Goal: Information Seeking & Learning: Learn about a topic

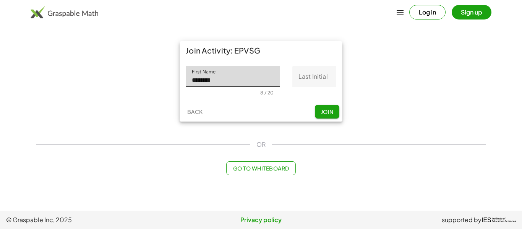
type input "********"
click at [314, 79] on input "Last Initial" at bounding box center [314, 76] width 44 height 21
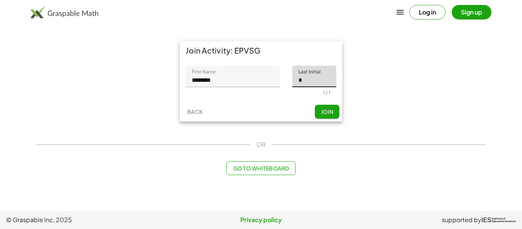
type input "*"
click at [329, 112] on span "Join" at bounding box center [326, 111] width 13 height 7
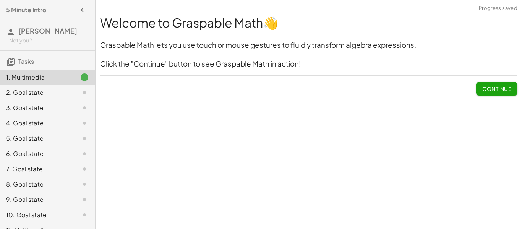
click at [500, 89] on span "Continue" at bounding box center [496, 88] width 29 height 7
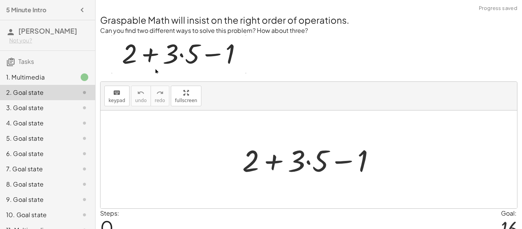
scroll to position [37, 0]
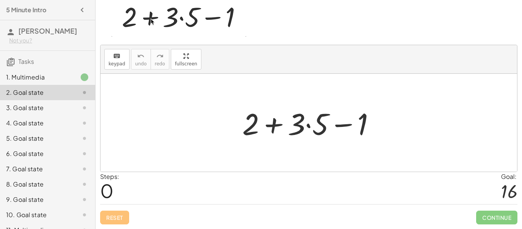
click at [309, 125] on div at bounding box center [311, 122] width 147 height 39
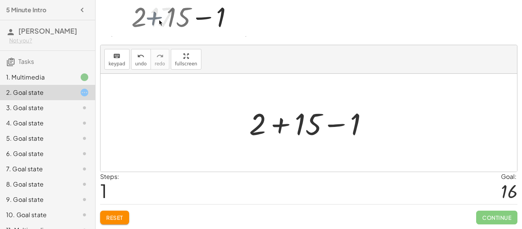
click at [280, 125] on div at bounding box center [311, 122] width 133 height 39
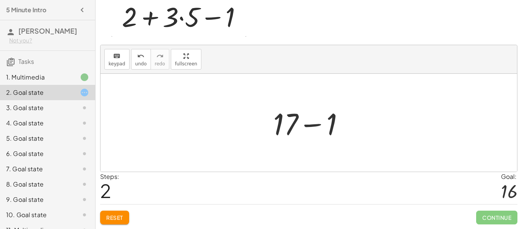
click at [314, 126] on div at bounding box center [311, 122] width 85 height 39
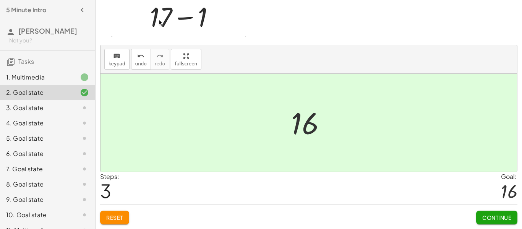
click at [492, 221] on button "Continue" at bounding box center [496, 217] width 41 height 14
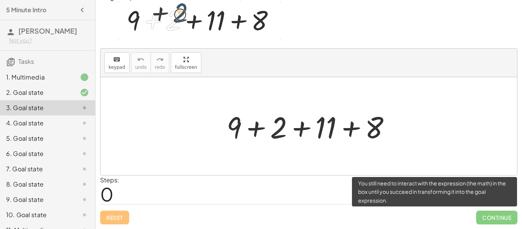
scroll to position [33, 0]
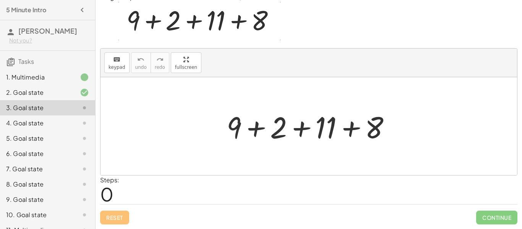
click at [254, 127] on div at bounding box center [312, 126] width 178 height 39
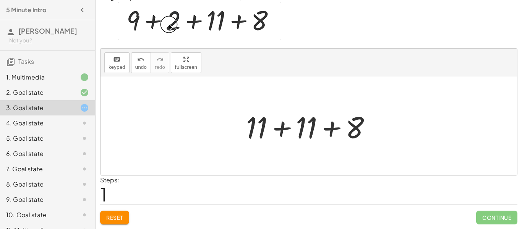
click at [283, 129] on div at bounding box center [311, 126] width 139 height 39
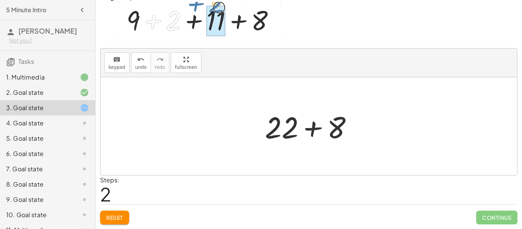
click at [307, 131] on div at bounding box center [312, 126] width 102 height 39
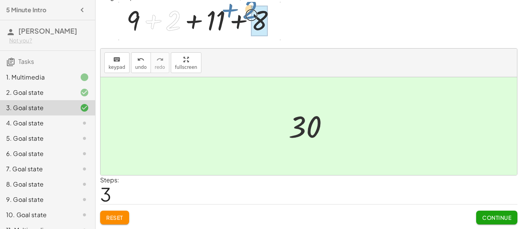
click at [493, 219] on span "Continue" at bounding box center [496, 217] width 29 height 7
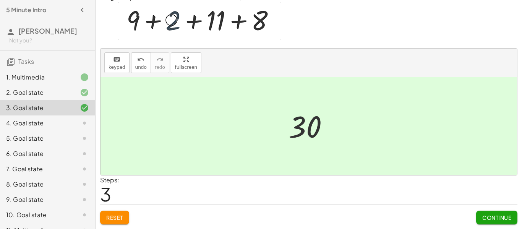
scroll to position [0, 0]
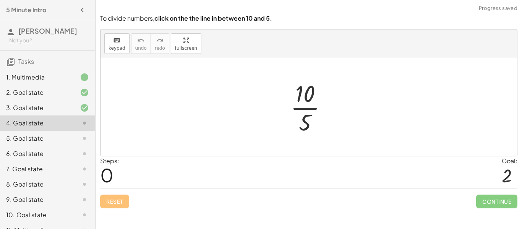
click at [304, 108] on div at bounding box center [311, 107] width 50 height 59
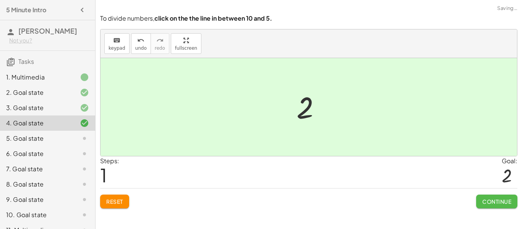
click at [494, 205] on button "Continue" at bounding box center [496, 201] width 41 height 14
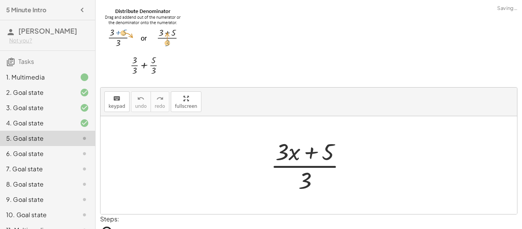
click at [290, 153] on div at bounding box center [311, 165] width 89 height 59
click at [305, 167] on div at bounding box center [311, 165] width 89 height 59
click at [293, 154] on div at bounding box center [311, 165] width 89 height 59
click at [306, 184] on div at bounding box center [311, 165] width 89 height 59
click at [283, 150] on div at bounding box center [311, 165] width 89 height 59
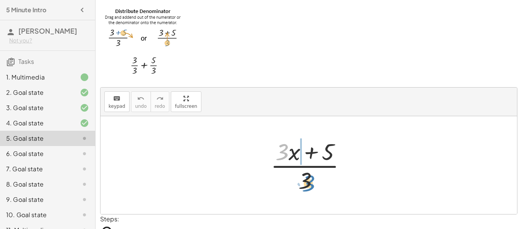
drag, startPoint x: 283, startPoint y: 151, endPoint x: 309, endPoint y: 182, distance: 40.2
click at [309, 182] on div at bounding box center [311, 165] width 89 height 59
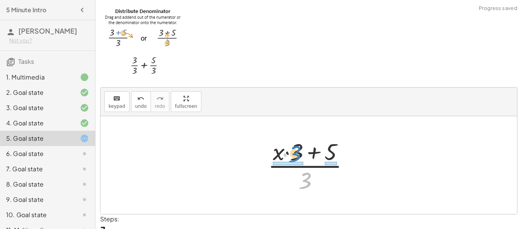
drag, startPoint x: 306, startPoint y: 181, endPoint x: 295, endPoint y: 154, distance: 28.7
click at [295, 154] on div at bounding box center [311, 165] width 95 height 59
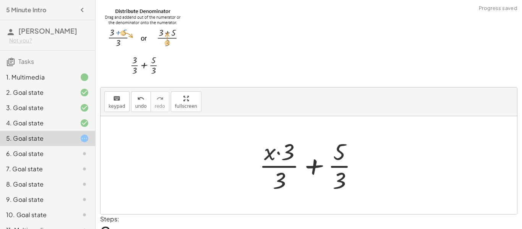
click at [275, 167] on div at bounding box center [311, 165] width 113 height 59
drag, startPoint x: 283, startPoint y: 176, endPoint x: 292, endPoint y: 148, distance: 29.5
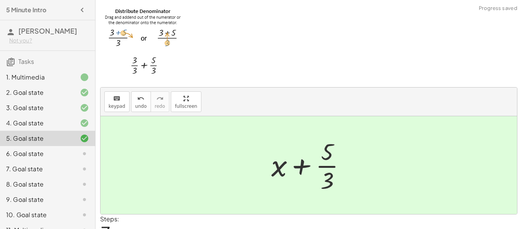
scroll to position [39, 0]
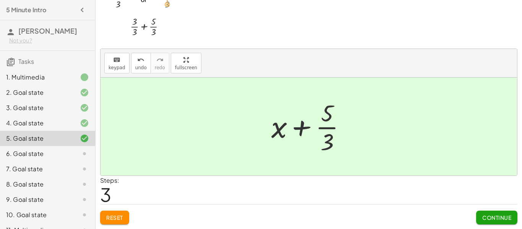
click at [484, 217] on span "Continue" at bounding box center [496, 217] width 29 height 7
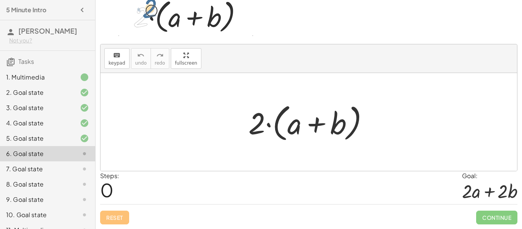
scroll to position [37, 0]
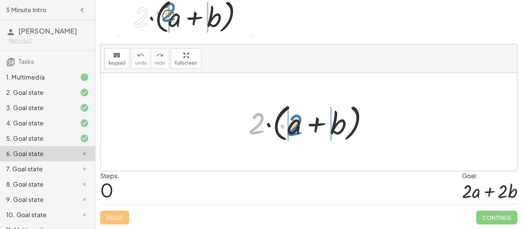
drag, startPoint x: 258, startPoint y: 121, endPoint x: 296, endPoint y: 122, distance: 37.8
click at [296, 122] on div at bounding box center [311, 122] width 134 height 44
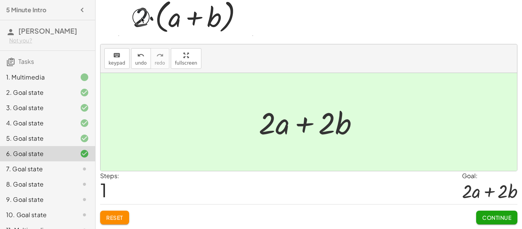
click at [497, 213] on button "Continue" at bounding box center [496, 217] width 41 height 14
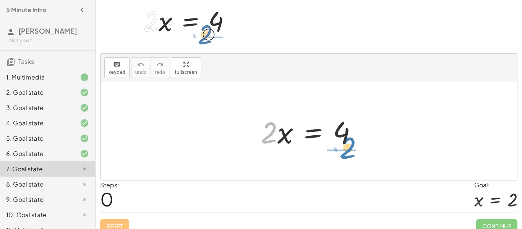
drag, startPoint x: 269, startPoint y: 136, endPoint x: 347, endPoint y: 152, distance: 79.2
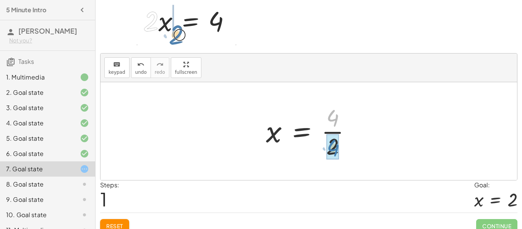
drag, startPoint x: 333, startPoint y: 118, endPoint x: 333, endPoint y: 148, distance: 29.8
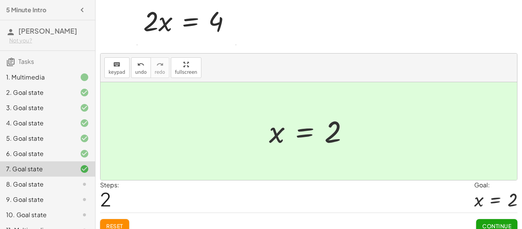
click at [504, 222] on span "Continue" at bounding box center [496, 225] width 29 height 7
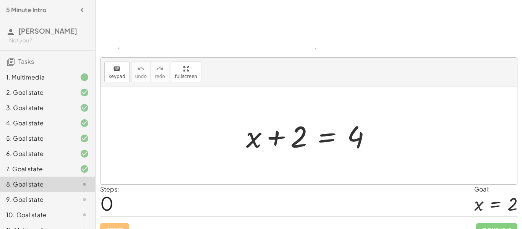
scroll to position [92, 0]
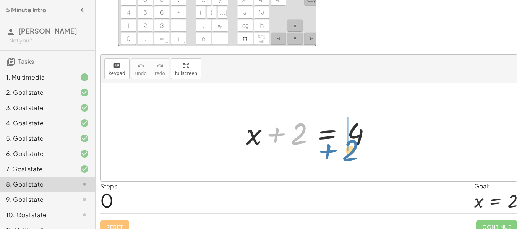
drag, startPoint x: 275, startPoint y: 135, endPoint x: 328, endPoint y: 152, distance: 55.2
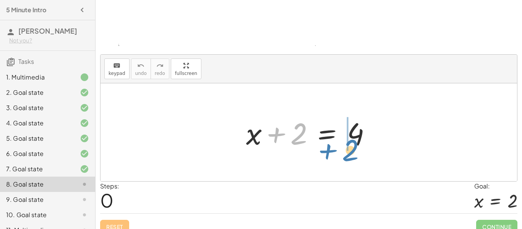
click at [328, 152] on div at bounding box center [311, 132] width 139 height 39
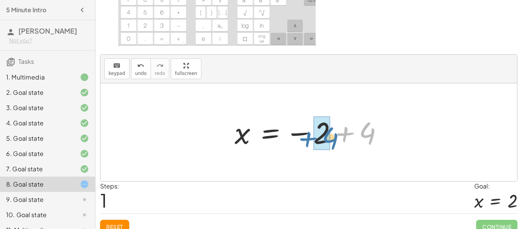
drag, startPoint x: 362, startPoint y: 135, endPoint x: 325, endPoint y: 140, distance: 37.8
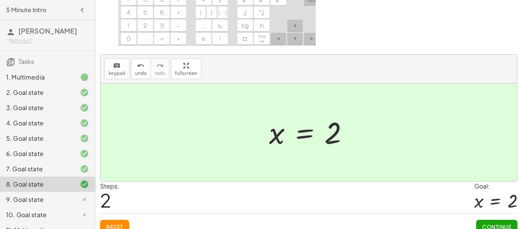
click at [486, 222] on button "Continue" at bounding box center [496, 227] width 41 height 14
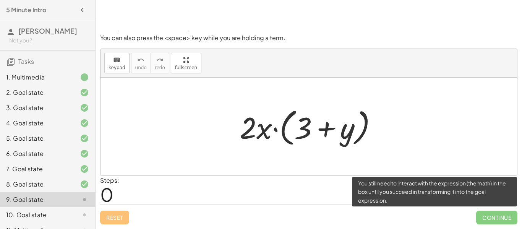
scroll to position [44, 0]
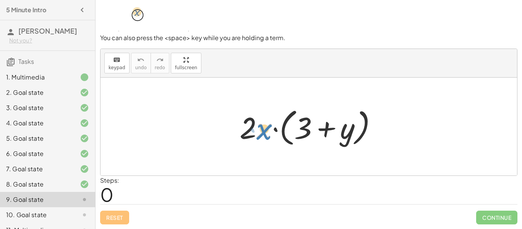
click at [262, 133] on div at bounding box center [311, 127] width 151 height 44
click at [247, 130] on div at bounding box center [311, 127] width 151 height 44
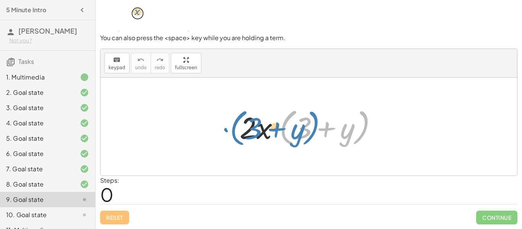
drag, startPoint x: 275, startPoint y: 131, endPoint x: 224, endPoint y: 131, distance: 50.8
click at [224, 131] on div "· ( + 3 + y ) · 2 · x · ( + 3 + y )" at bounding box center [308, 127] width 416 height 98
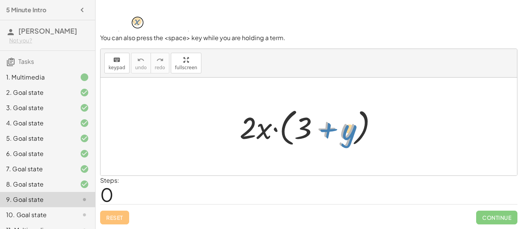
click at [327, 126] on div at bounding box center [311, 127] width 151 height 44
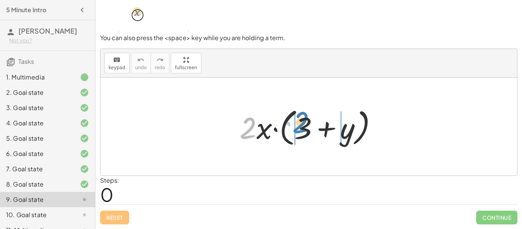
drag, startPoint x: 250, startPoint y: 131, endPoint x: 302, endPoint y: 126, distance: 52.9
click at [302, 126] on div at bounding box center [311, 127] width 151 height 44
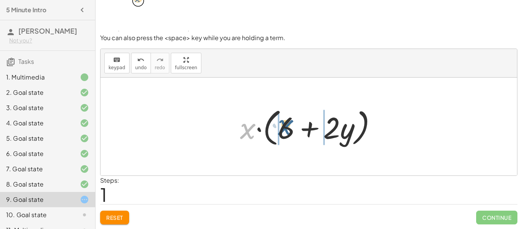
drag, startPoint x: 244, startPoint y: 135, endPoint x: 289, endPoint y: 134, distance: 44.7
click at [289, 134] on div at bounding box center [311, 127] width 151 height 44
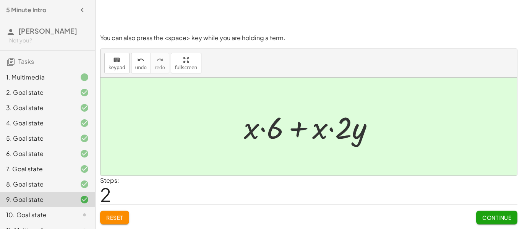
click at [485, 217] on span "Continue" at bounding box center [496, 217] width 29 height 7
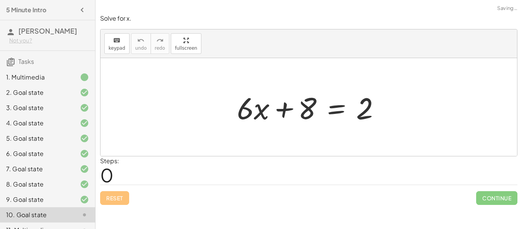
scroll to position [0, 0]
drag, startPoint x: 307, startPoint y: 111, endPoint x: 380, endPoint y: 122, distance: 73.4
click at [380, 122] on div at bounding box center [311, 106] width 157 height 39
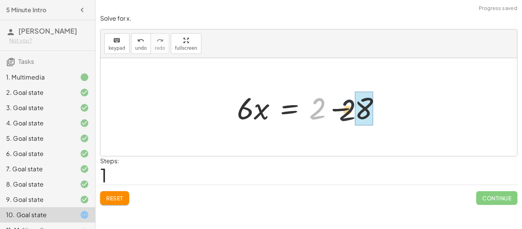
drag, startPoint x: 319, startPoint y: 111, endPoint x: 362, endPoint y: 113, distance: 42.9
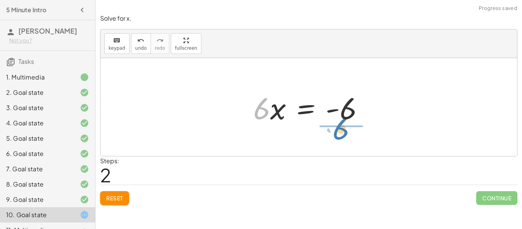
drag, startPoint x: 261, startPoint y: 108, endPoint x: 344, endPoint y: 128, distance: 84.9
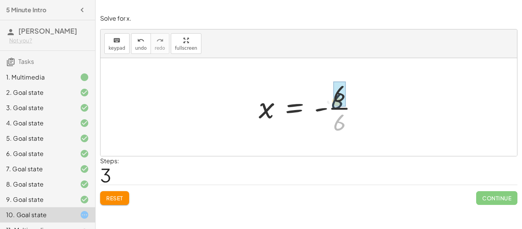
drag, startPoint x: 339, startPoint y: 118, endPoint x: 337, endPoint y: 97, distance: 21.5
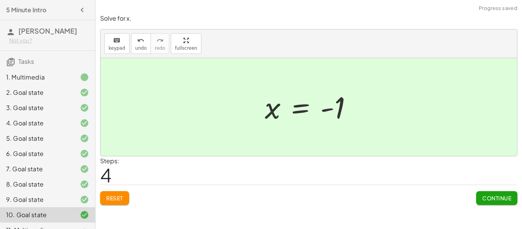
click at [489, 202] on button "Continue" at bounding box center [496, 198] width 41 height 14
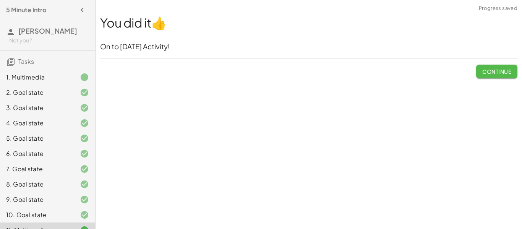
click at [501, 72] on span "Continue" at bounding box center [496, 71] width 29 height 7
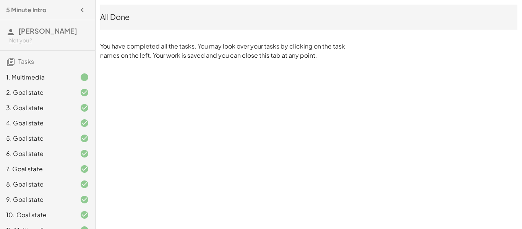
scroll to position [12, 0]
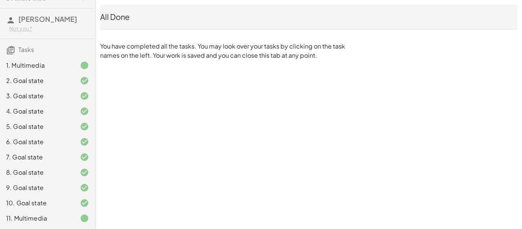
click at [82, 222] on icon at bounding box center [84, 217] width 9 height 9
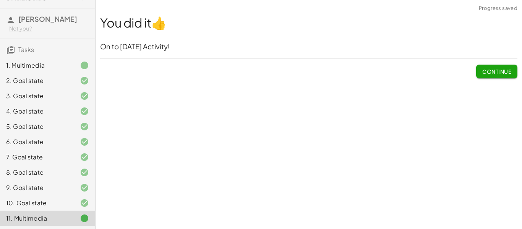
click at [486, 68] on span "Continue" at bounding box center [496, 71] width 29 height 7
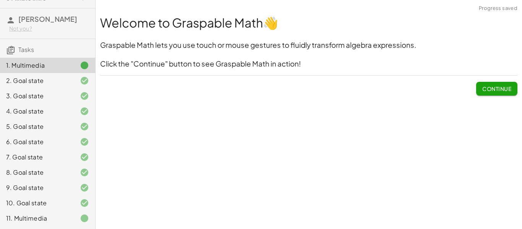
click at [501, 83] on button "Continue" at bounding box center [496, 89] width 41 height 14
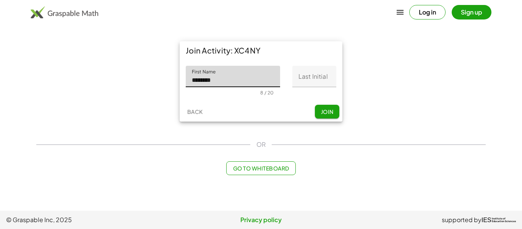
type input "********"
click at [301, 76] on input "Last Initial" at bounding box center [314, 76] width 44 height 21
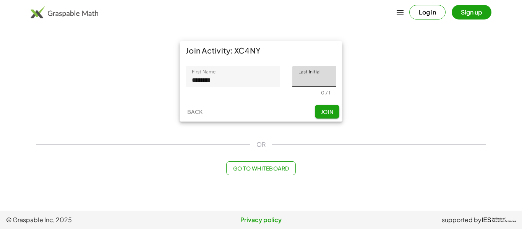
type input "*"
click at [327, 109] on span "Join" at bounding box center [326, 111] width 13 height 7
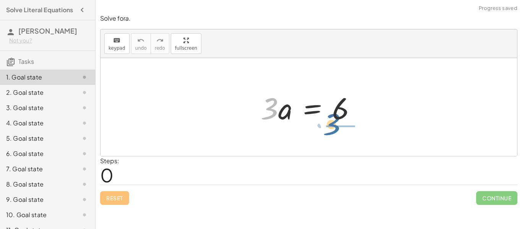
drag, startPoint x: 272, startPoint y: 109, endPoint x: 340, endPoint y: 126, distance: 70.4
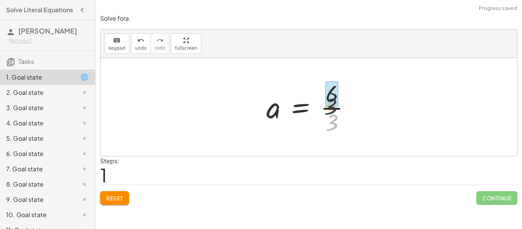
drag, startPoint x: 332, startPoint y: 122, endPoint x: 331, endPoint y: 102, distance: 19.9
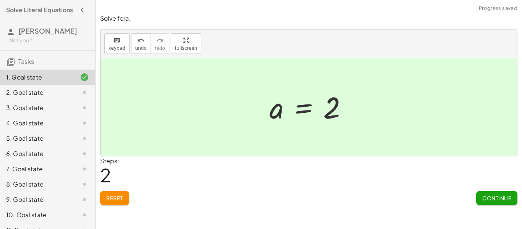
click at [487, 201] on button "Continue" at bounding box center [496, 198] width 41 height 14
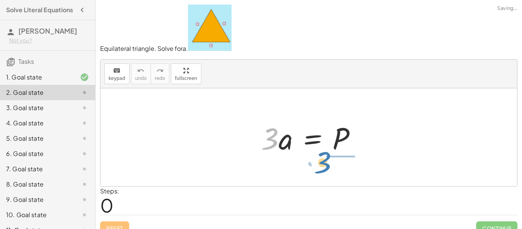
drag, startPoint x: 270, startPoint y: 147, endPoint x: 324, endPoint y: 171, distance: 59.5
click at [324, 171] on div "· 3 · 3 · a = P" at bounding box center [308, 137] width 416 height 98
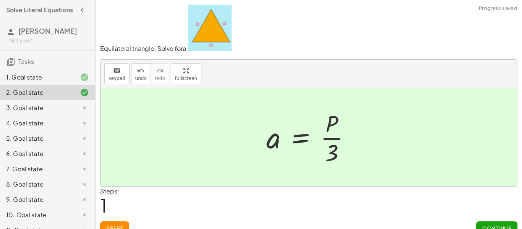
click at [509, 226] on span "Continue" at bounding box center [496, 228] width 29 height 7
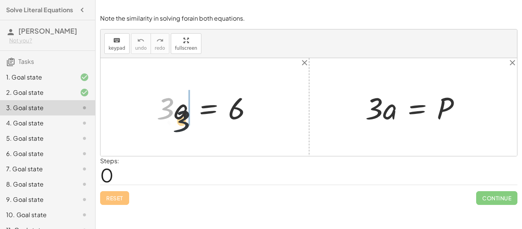
drag, startPoint x: 167, startPoint y: 112, endPoint x: 191, endPoint y: 128, distance: 28.1
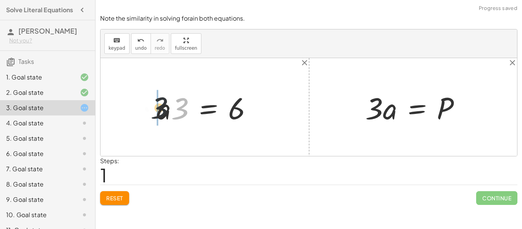
drag, startPoint x: 184, startPoint y: 109, endPoint x: 149, endPoint y: 110, distance: 34.8
